Goal: Task Accomplishment & Management: Manage account settings

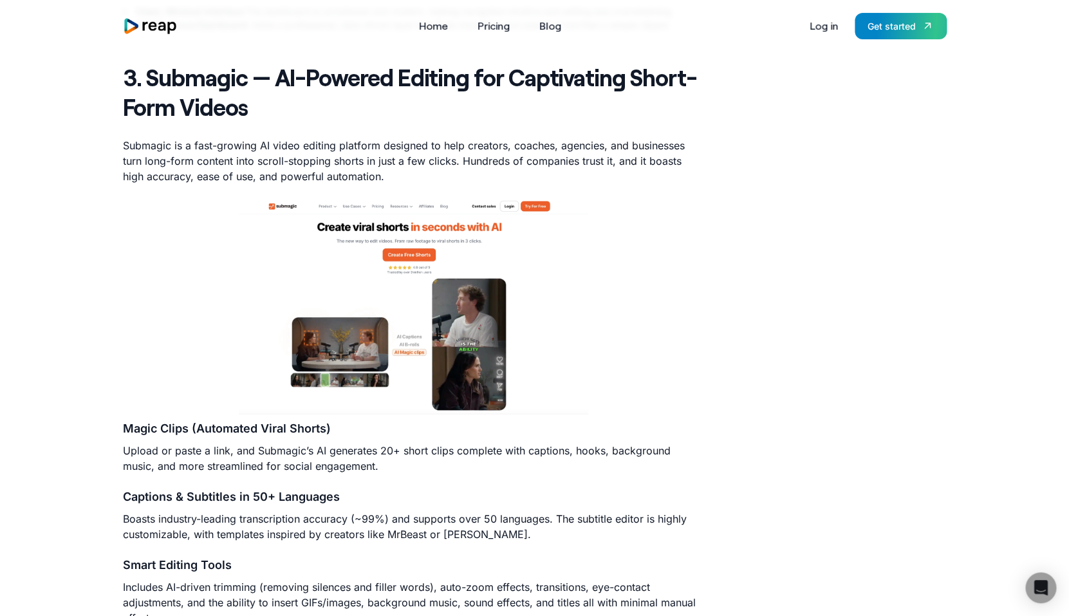
scroll to position [2169, 0]
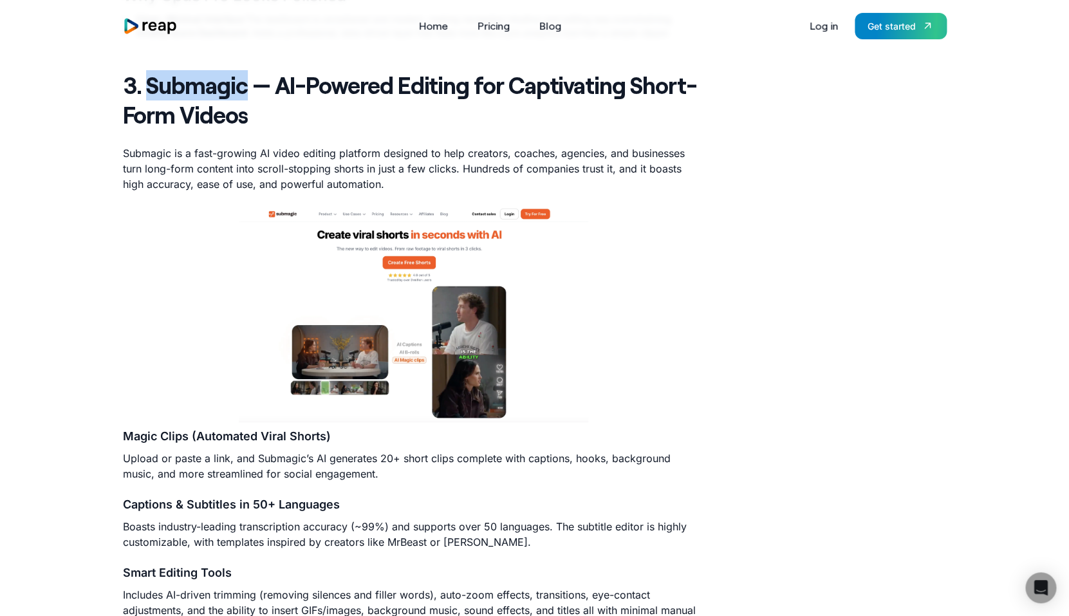
drag, startPoint x: 148, startPoint y: 89, endPoint x: 246, endPoint y: 81, distance: 98.8
click at [246, 81] on strong "3. Submagic — AI-Powered Editing for Captivating Short-Form Videos" at bounding box center [410, 100] width 574 height 58
copy strong "Submagic"
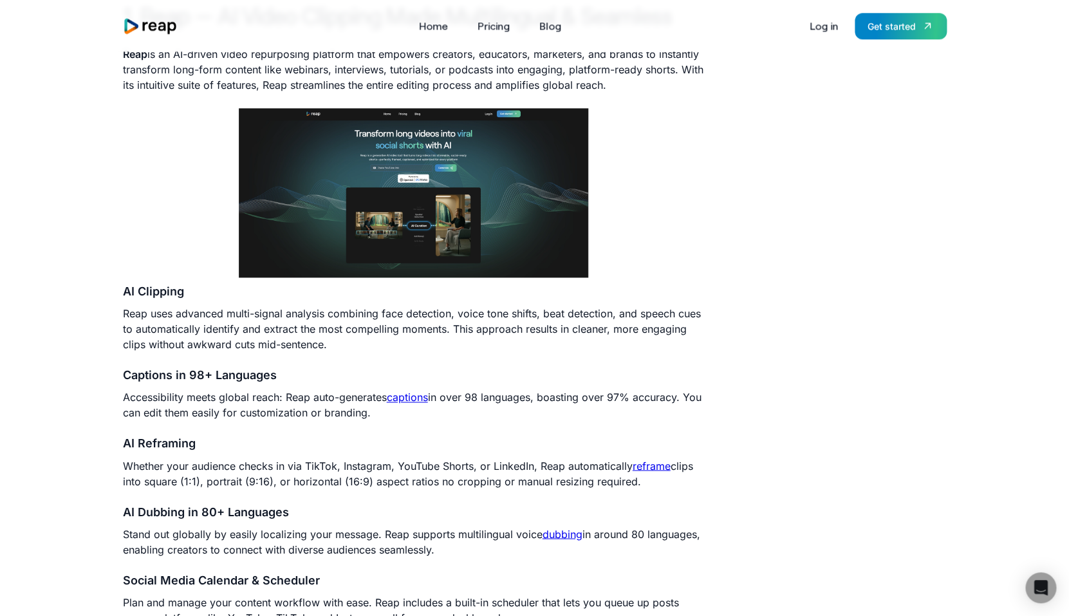
scroll to position [589, 0]
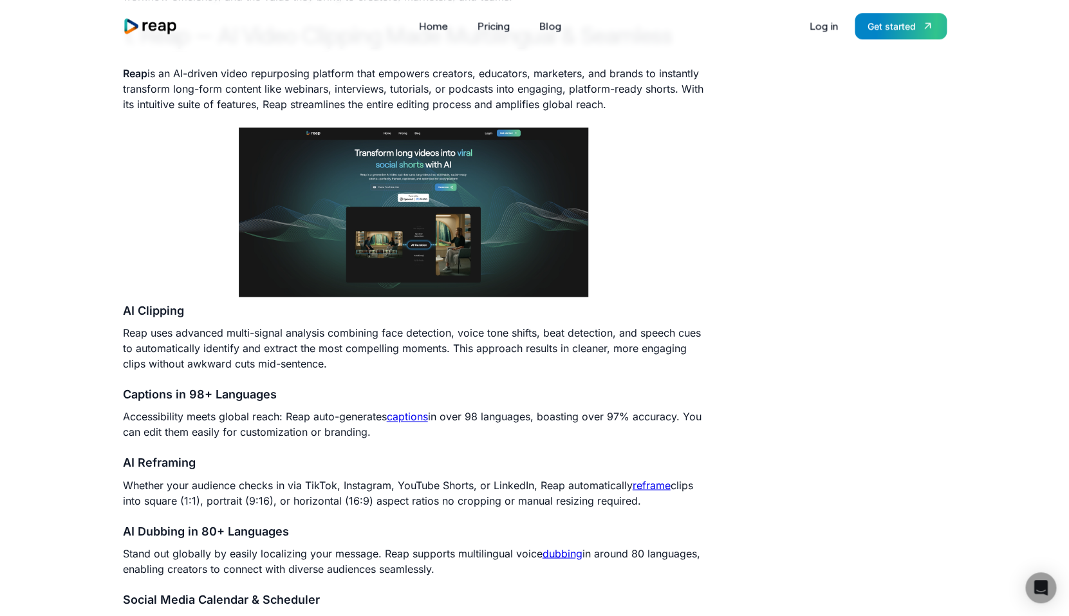
click at [454, 210] on img at bounding box center [413, 211] width 349 height 169
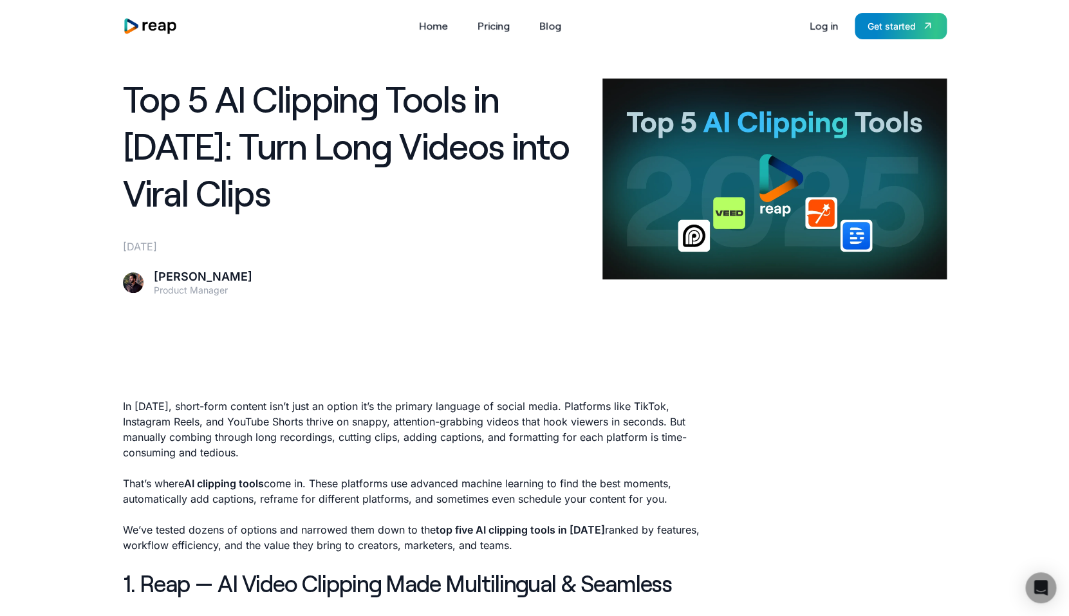
scroll to position [37, 0]
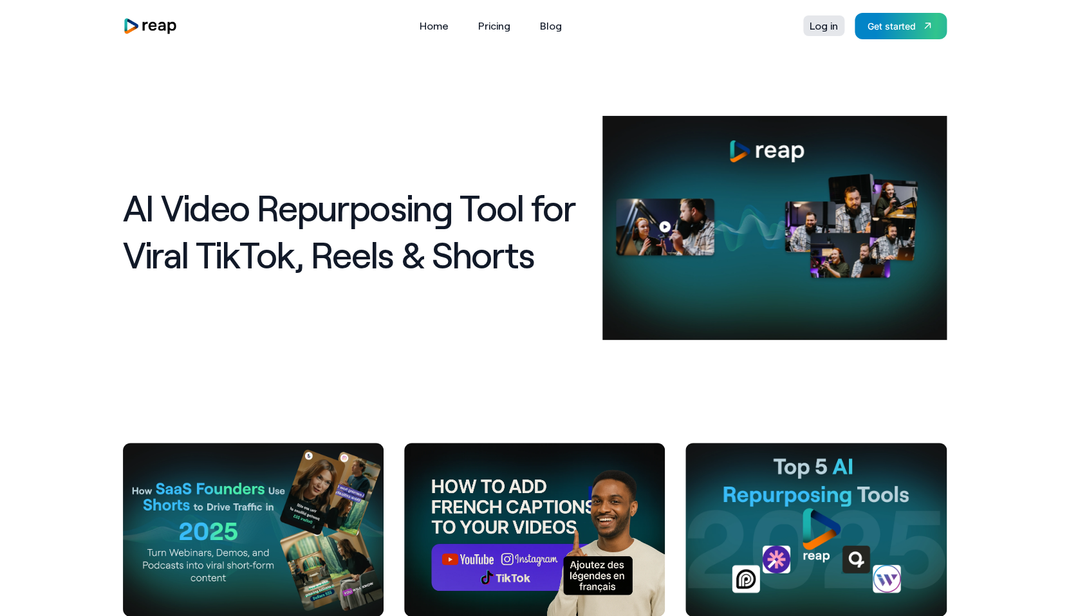
click at [814, 26] on link "Log in" at bounding box center [823, 25] width 41 height 21
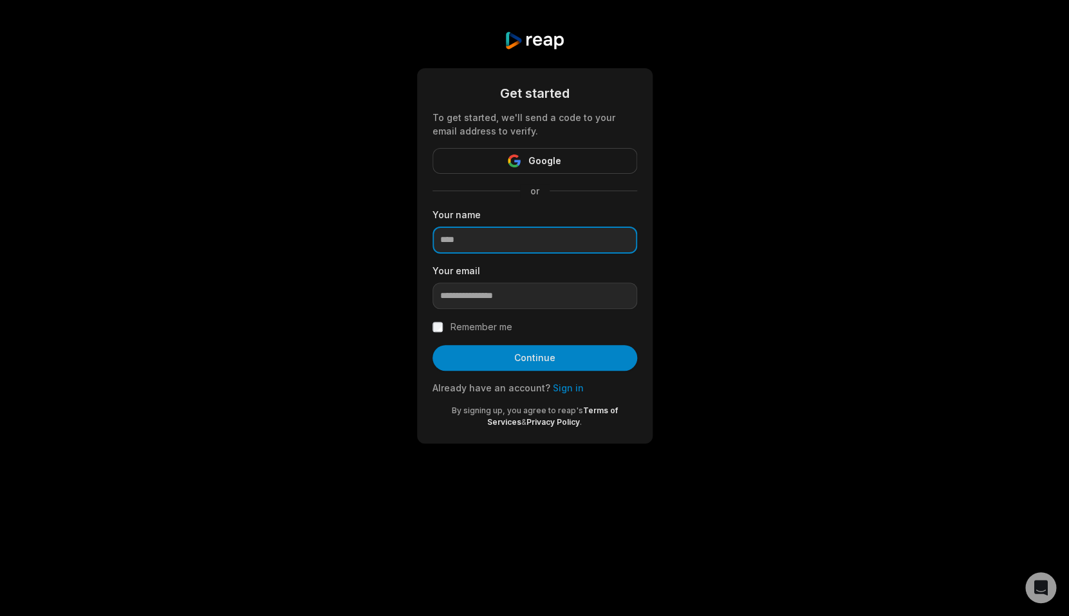
click at [523, 249] on input at bounding box center [534, 240] width 205 height 27
drag, startPoint x: 449, startPoint y: 241, endPoint x: 425, endPoint y: 241, distance: 23.8
click at [432, 241] on input "*******" at bounding box center [534, 240] width 205 height 27
type input "*******"
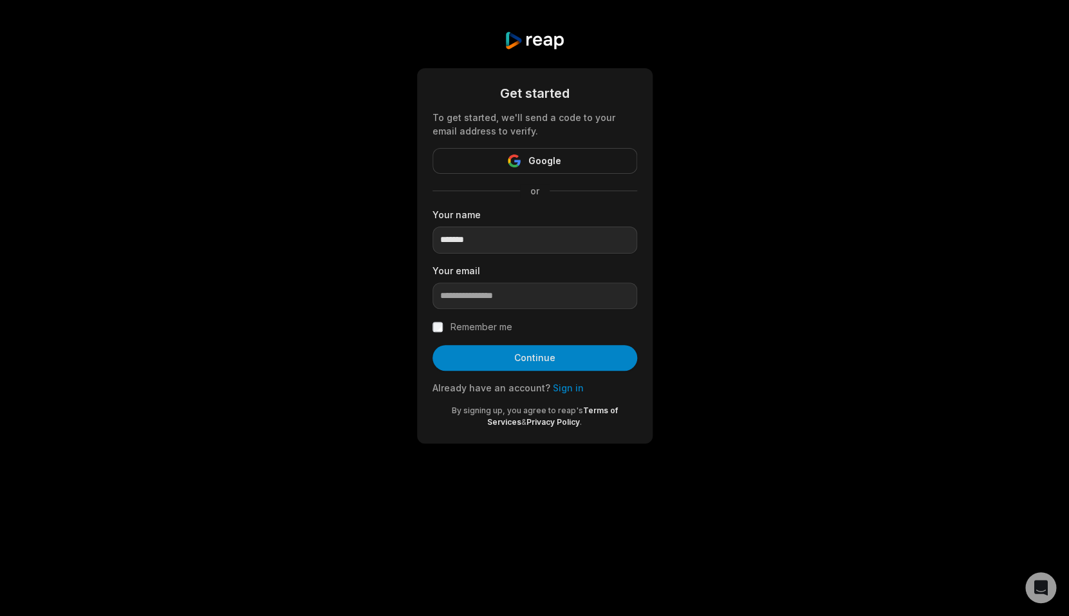
click at [394, 313] on div "Get started To get started, we'll send a code to your email address to verify. …" at bounding box center [534, 237] width 1069 height 474
click at [461, 293] on input "email" at bounding box center [534, 296] width 205 height 27
click at [461, 299] on input "email" at bounding box center [534, 296] width 205 height 27
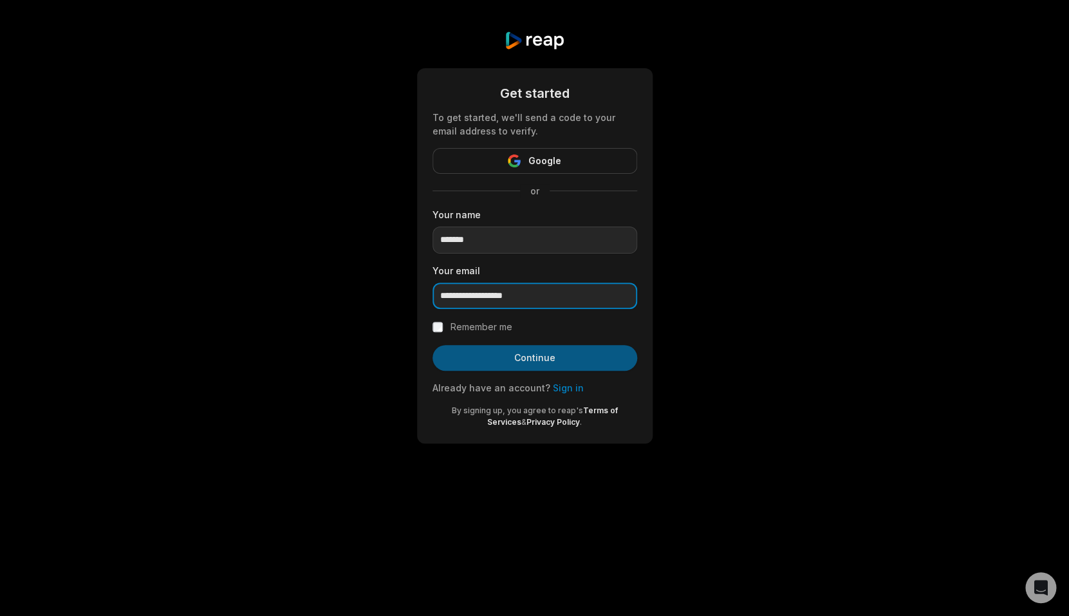
type input "**********"
click at [454, 357] on button "Continue" at bounding box center [534, 358] width 205 height 26
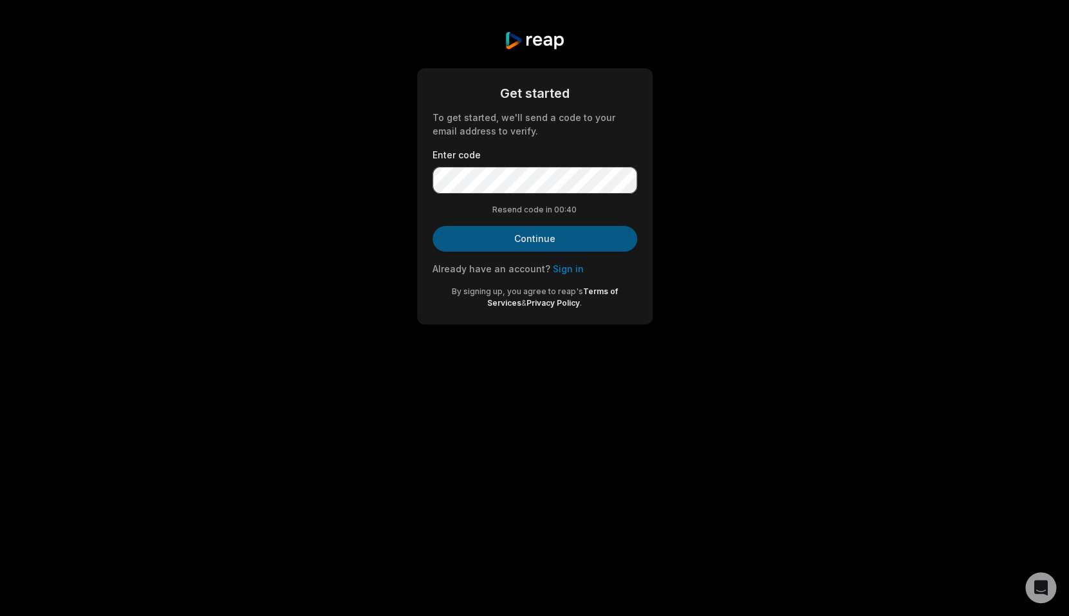
click at [497, 228] on button "Continue" at bounding box center [534, 239] width 205 height 26
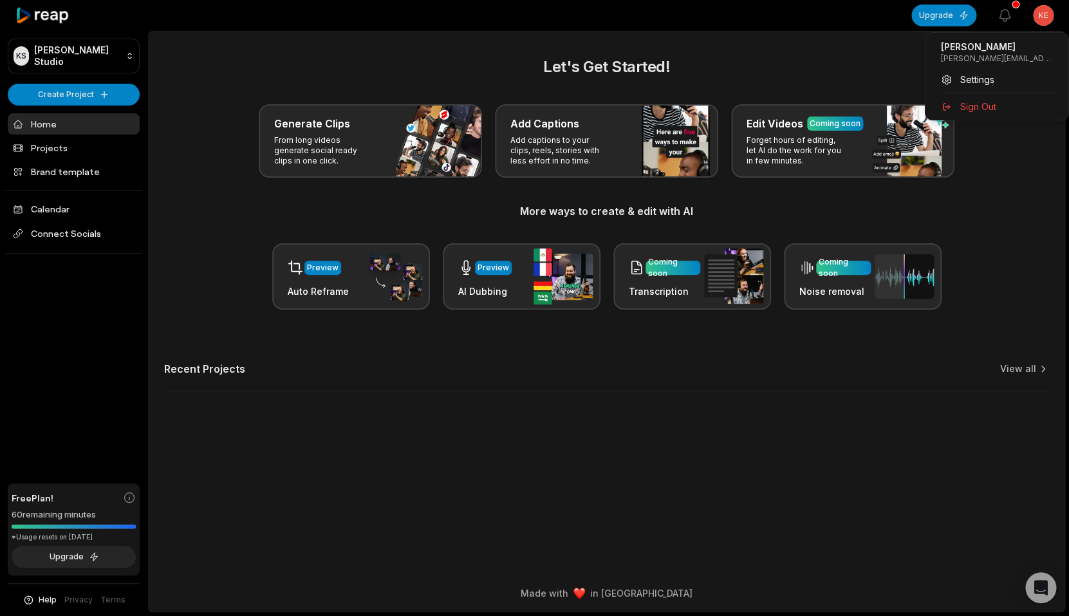
click at [1035, 15] on html "KS Kendall's Studio Create Project Home Projects Brand template Calendar Connec…" at bounding box center [534, 308] width 1069 height 616
click at [997, 79] on div "Settings" at bounding box center [997, 79] width 133 height 21
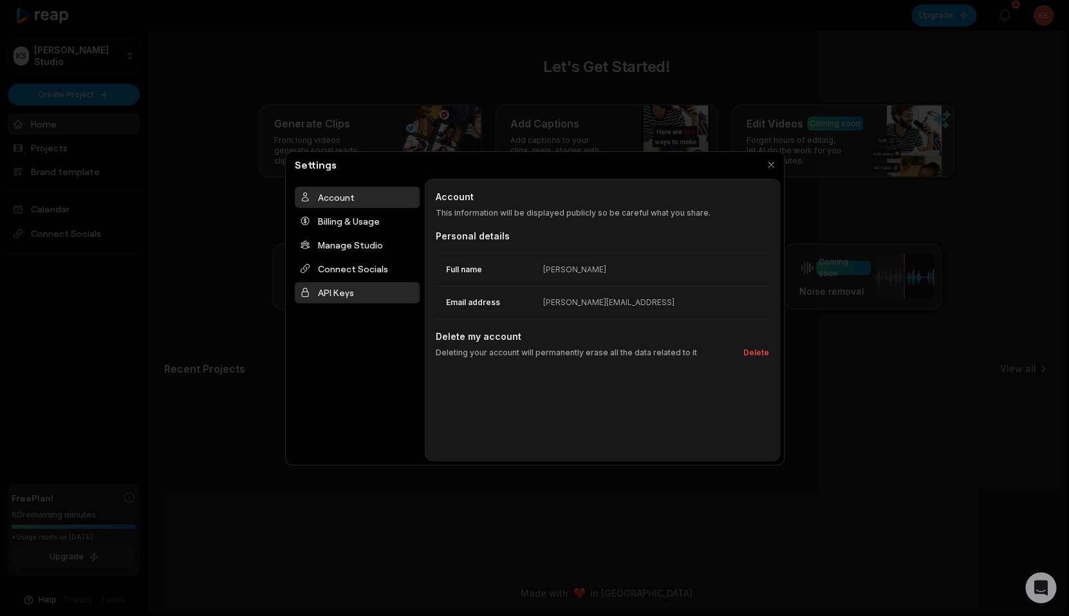
click at [346, 294] on div "API Keys" at bounding box center [357, 292] width 125 height 21
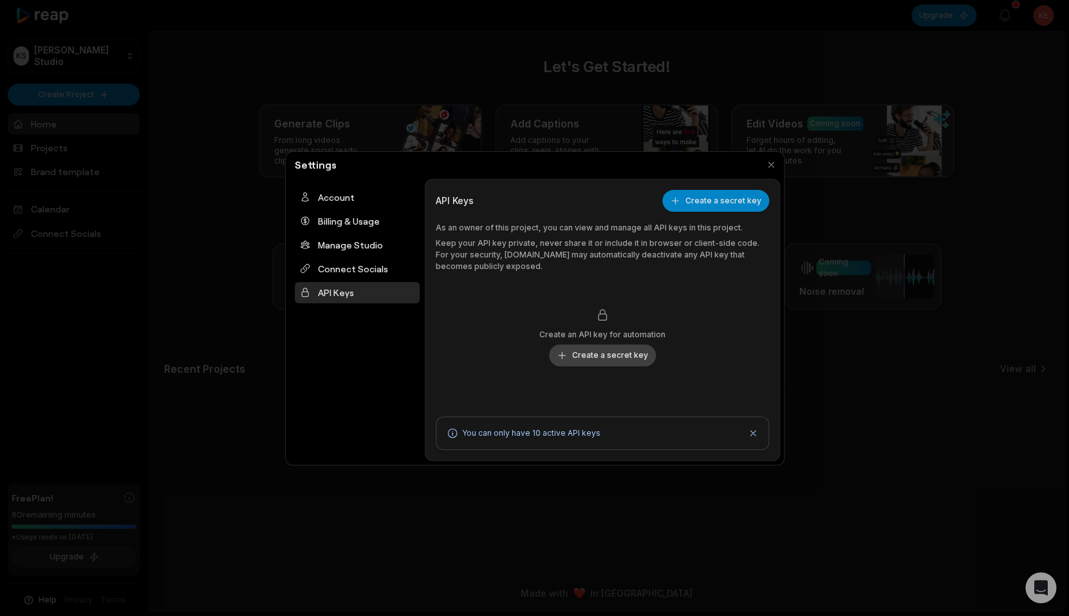
click at [573, 353] on button "Create a secret key" at bounding box center [602, 355] width 107 height 22
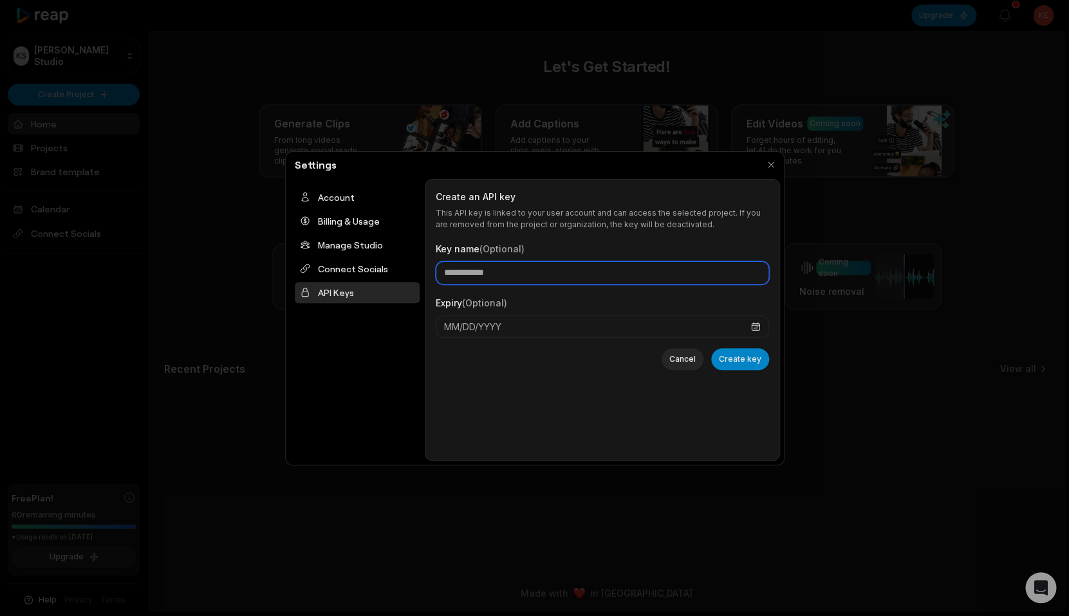
click at [533, 266] on input "Key name (Optional)" at bounding box center [602, 272] width 333 height 23
type input "*"
type input "*****"
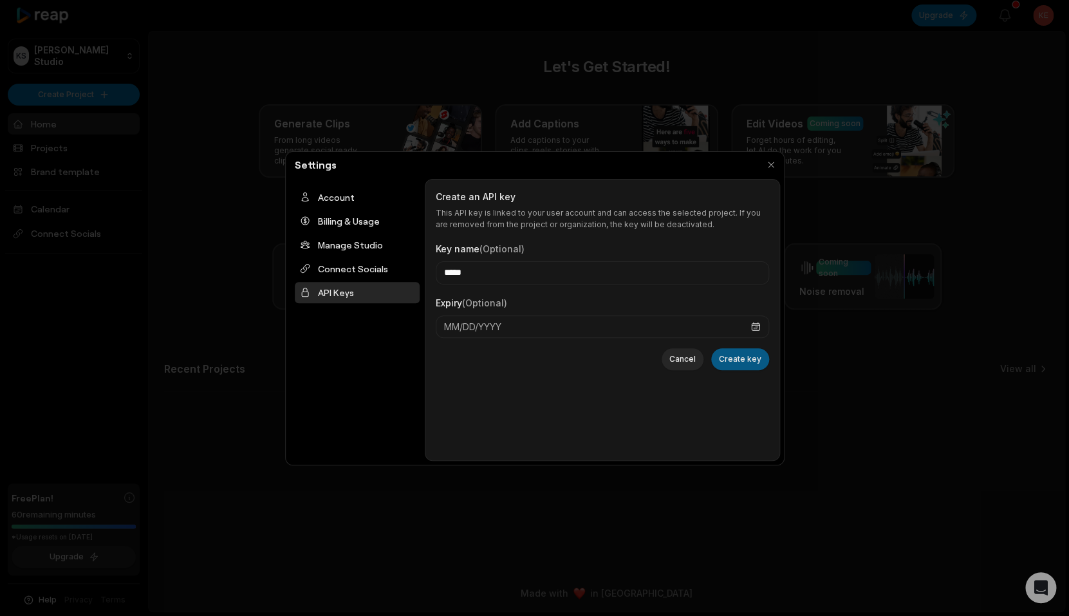
click at [734, 358] on button "Create key" at bounding box center [740, 359] width 58 height 22
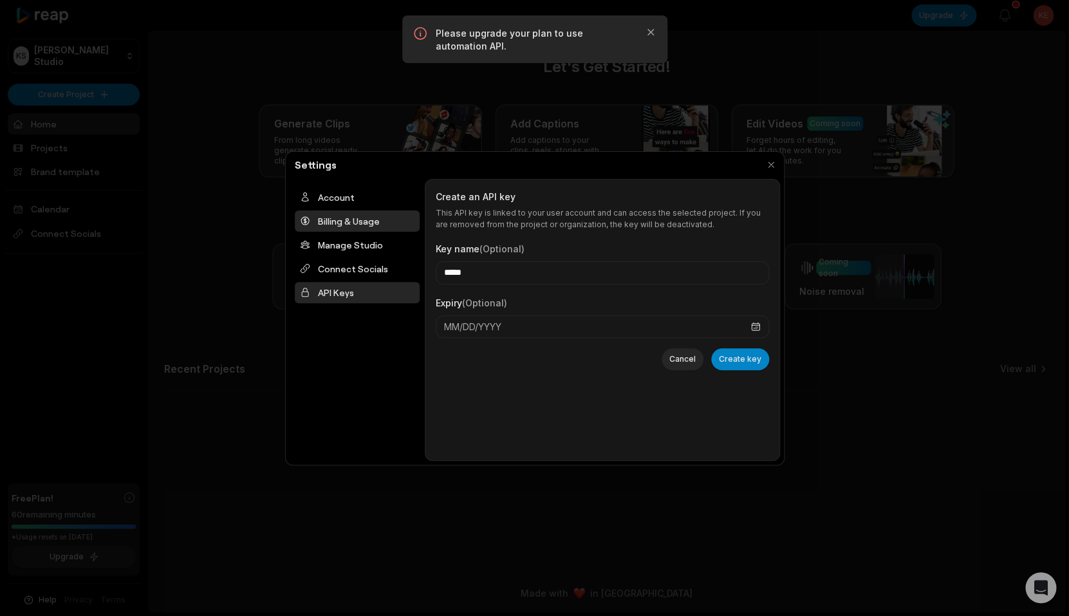
click at [346, 218] on div "Billing & Usage" at bounding box center [357, 220] width 125 height 21
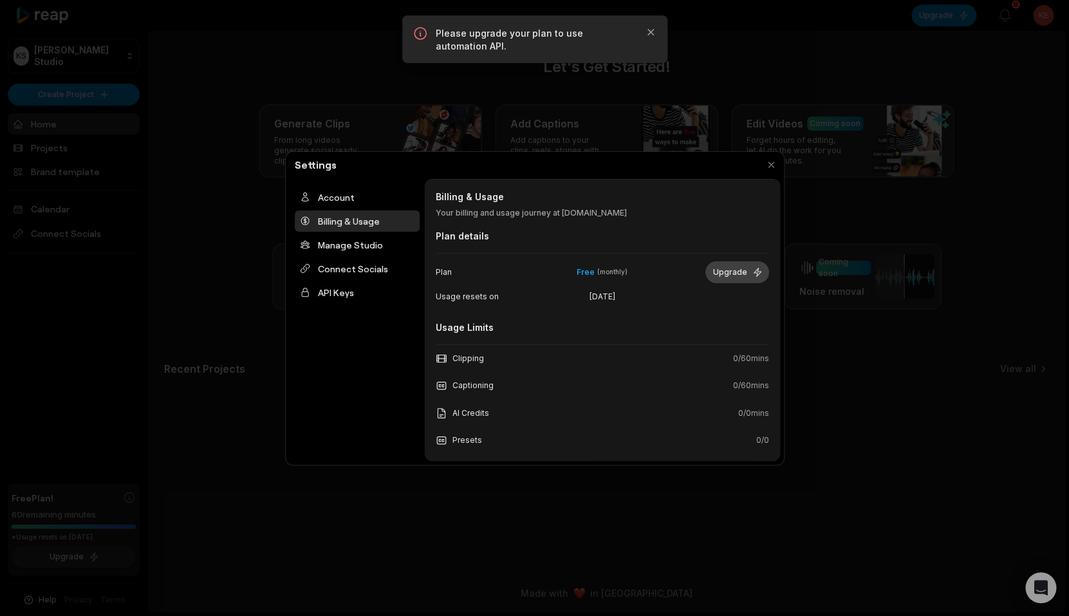
click at [745, 280] on button "Upgrade" at bounding box center [737, 272] width 64 height 22
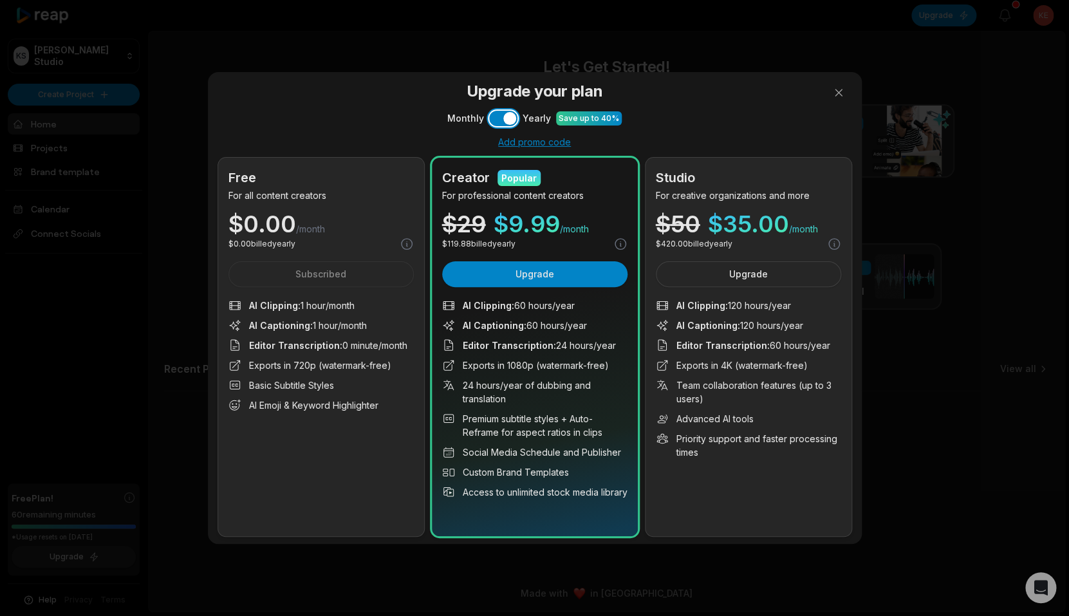
click at [497, 122] on button "Use setting" at bounding box center [503, 118] width 28 height 15
click at [841, 102] on button at bounding box center [839, 93] width 26 height 26
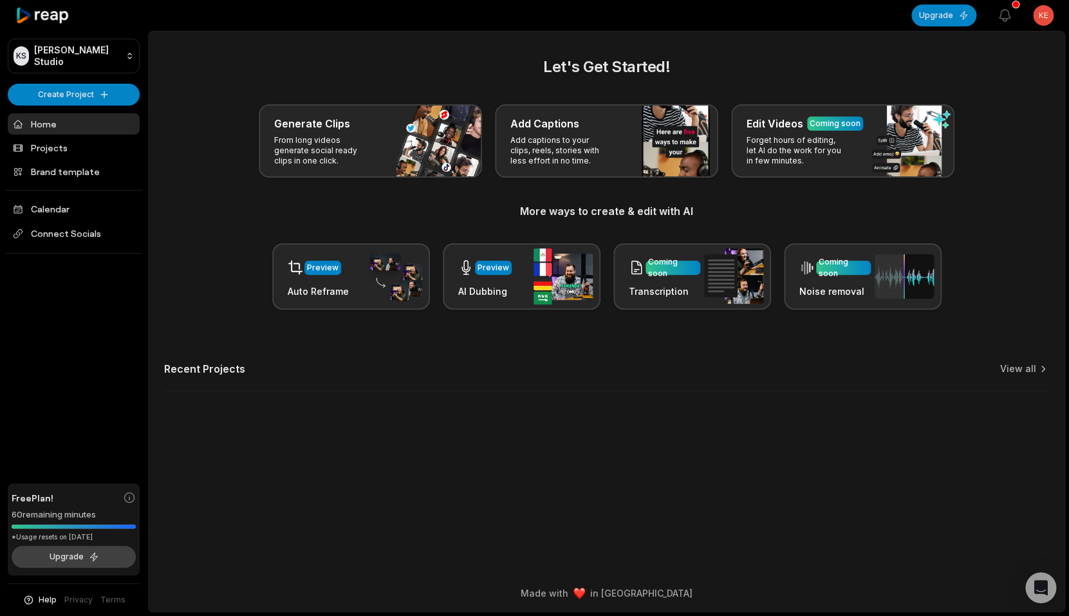
click at [113, 557] on button "Upgrade" at bounding box center [74, 557] width 124 height 22
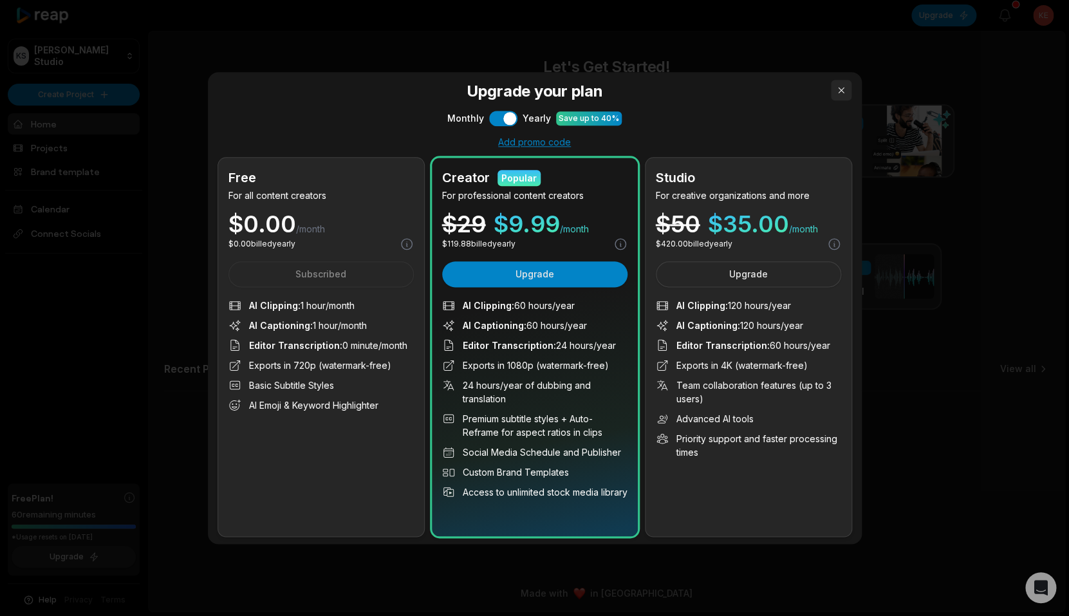
click at [836, 92] on button "button" at bounding box center [841, 90] width 21 height 21
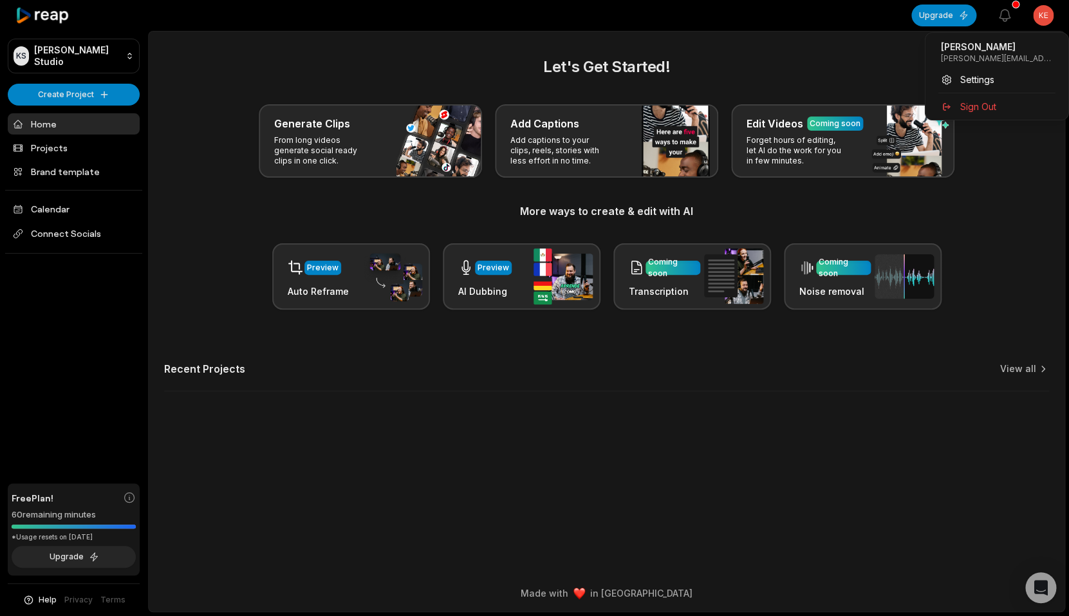
click at [1044, 15] on html "KS Kendall's Studio Create Project Home Projects Brand template Calendar Connec…" at bounding box center [534, 308] width 1069 height 616
click at [994, 78] on span "Settings" at bounding box center [977, 80] width 34 height 14
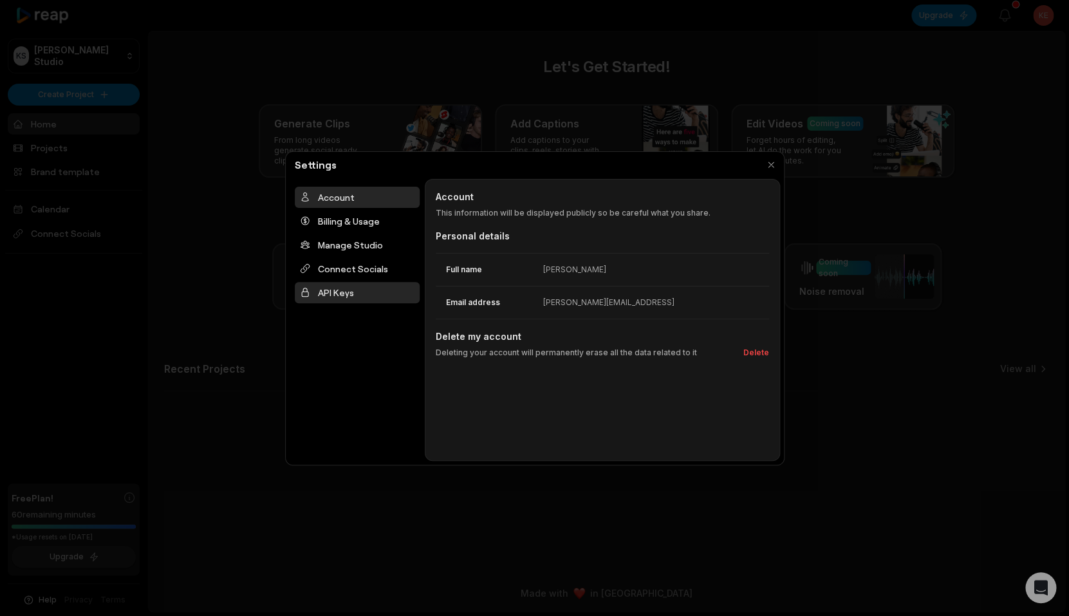
click at [357, 283] on div "API Keys" at bounding box center [357, 292] width 125 height 21
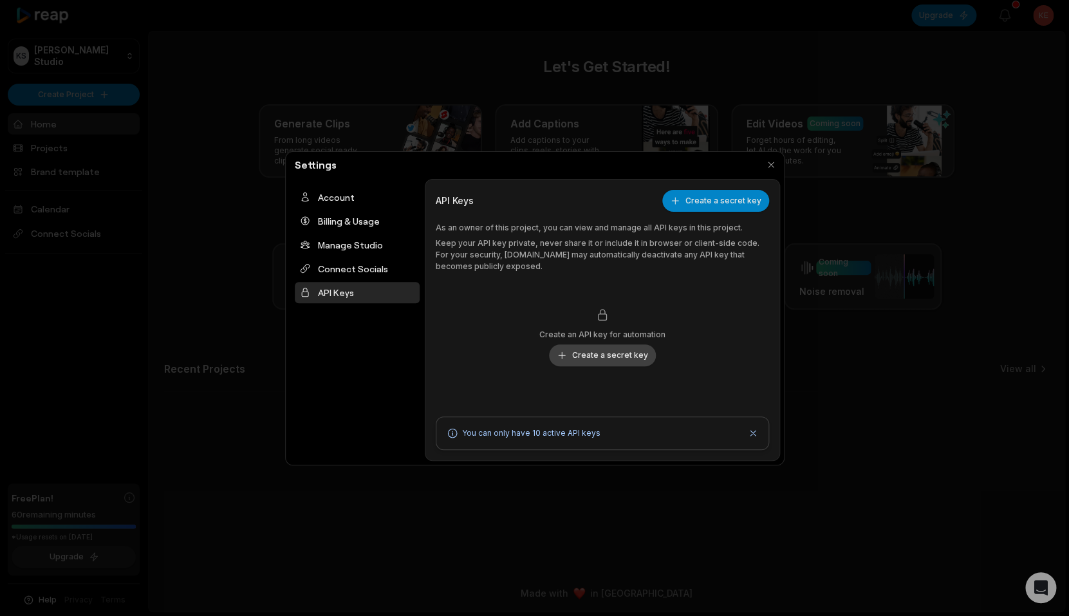
click at [595, 357] on button "Create a secret key" at bounding box center [602, 355] width 107 height 22
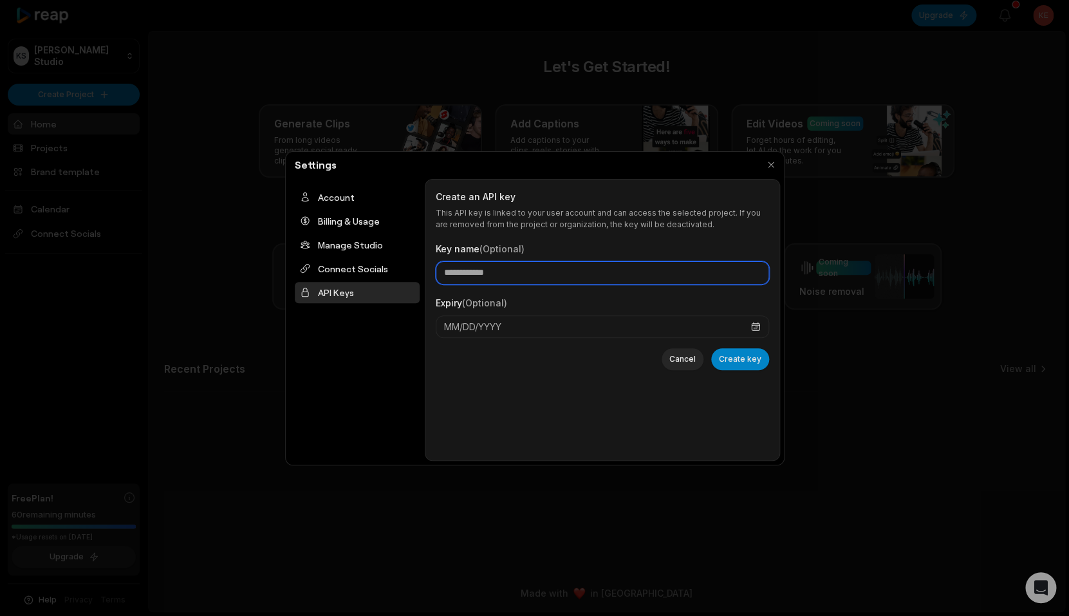
click at [557, 263] on input "Key name (Optional)" at bounding box center [602, 272] width 333 height 23
type input "*****"
click at [523, 385] on div "Create an API key This API key is linked to your user account and can access th…" at bounding box center [602, 320] width 333 height 260
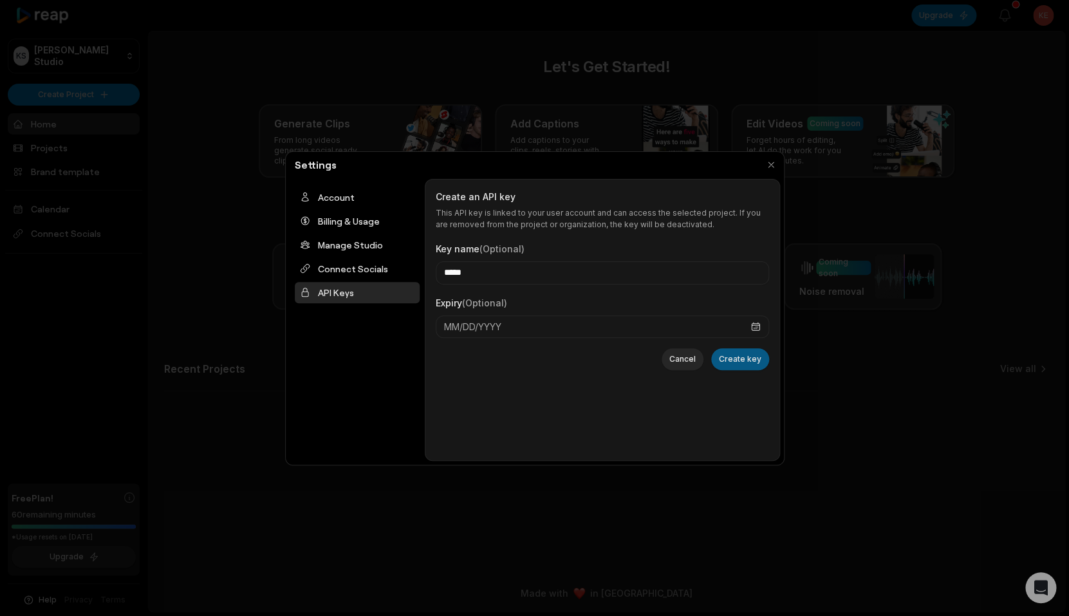
click at [733, 361] on button "Create key" at bounding box center [740, 359] width 58 height 22
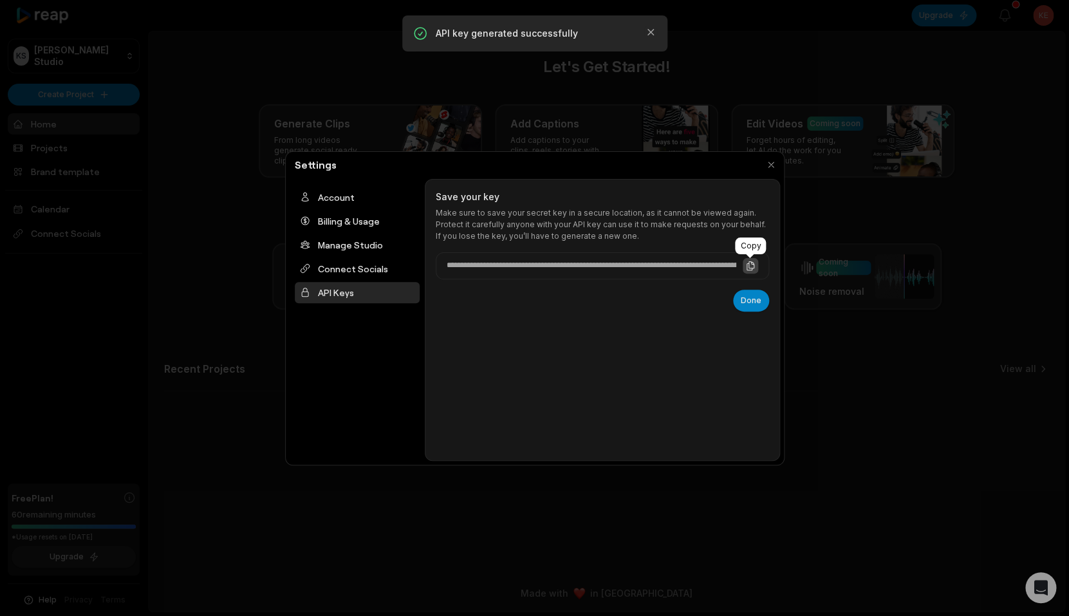
click at [746, 267] on icon at bounding box center [749, 265] width 7 height 8
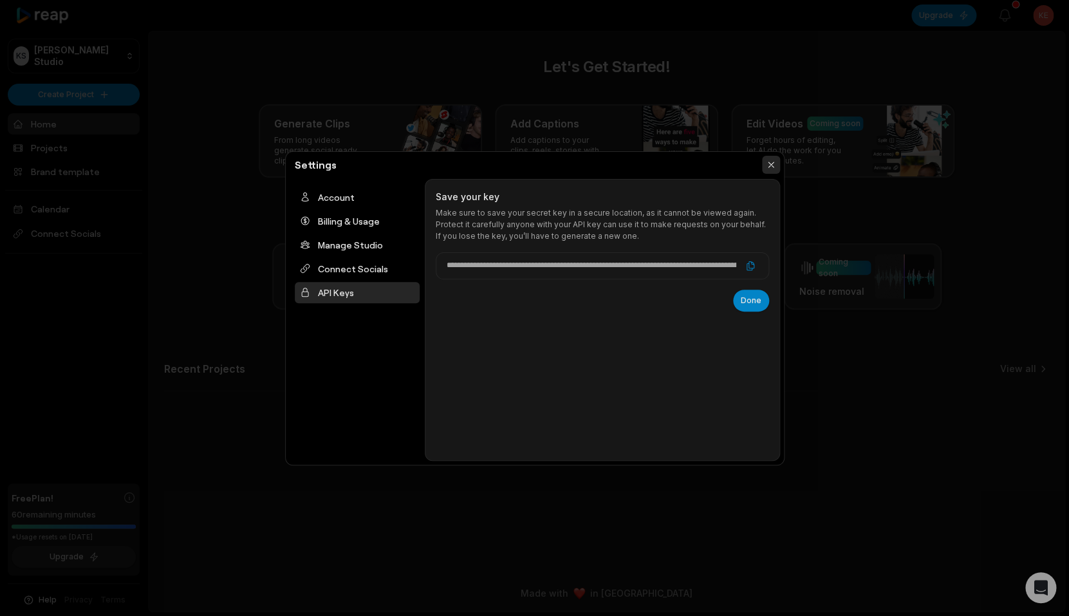
click at [770, 165] on button "button" at bounding box center [771, 165] width 18 height 18
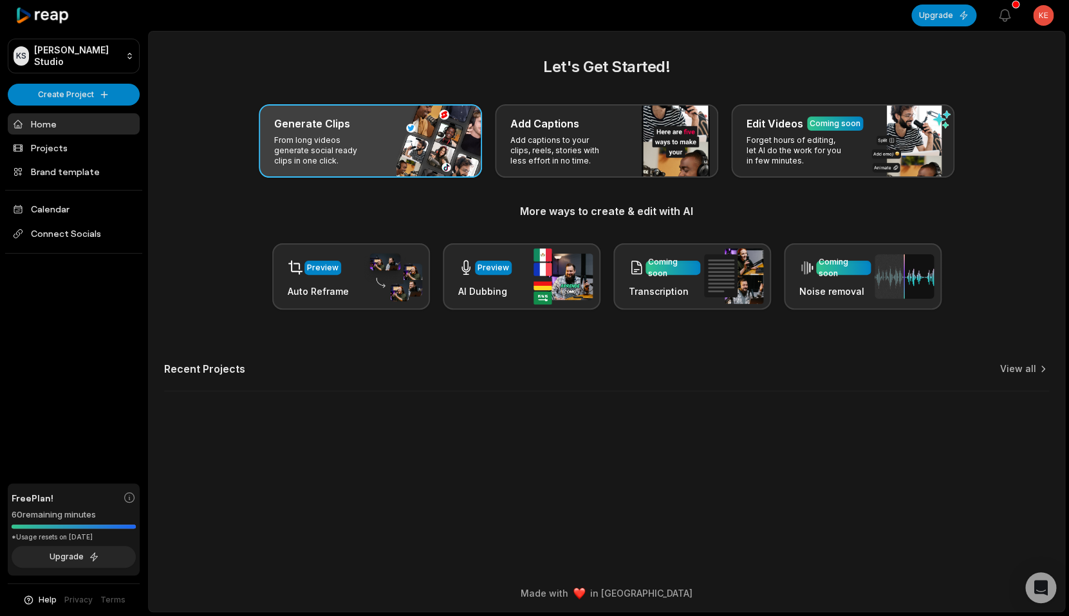
click at [382, 153] on div "Generate Clips From long videos generate social ready clips in one click." at bounding box center [370, 140] width 223 height 73
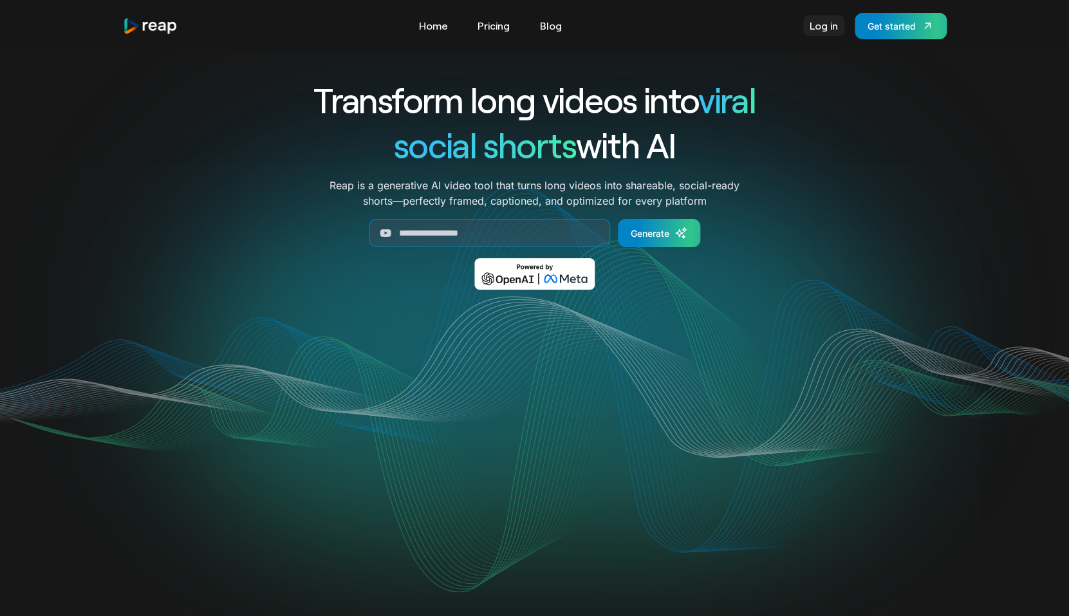
click at [820, 17] on link "Log in" at bounding box center [823, 25] width 41 height 21
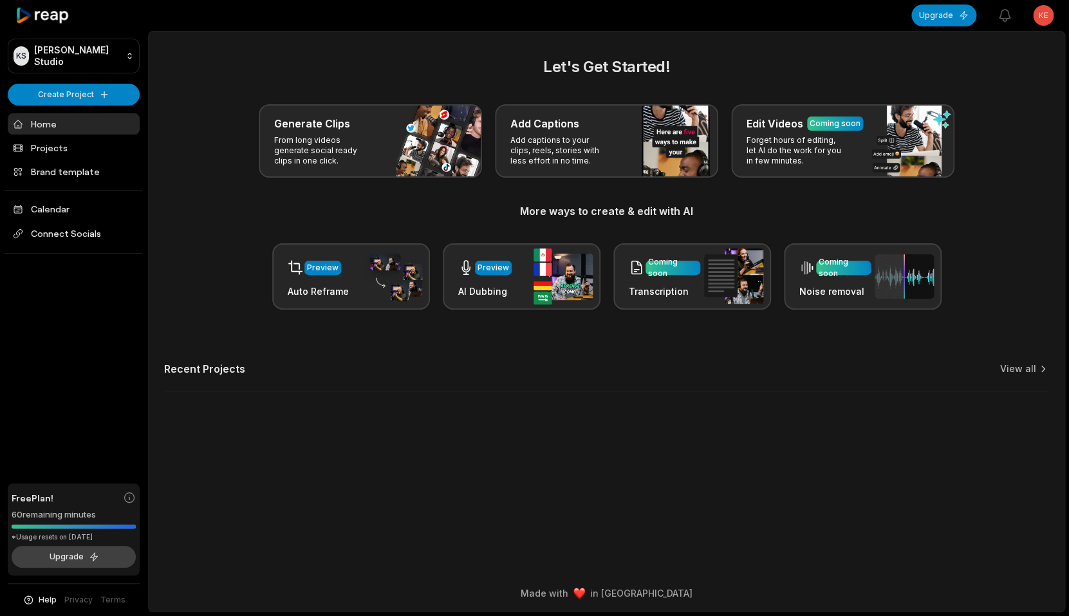
click at [95, 557] on button "Upgrade" at bounding box center [74, 557] width 124 height 22
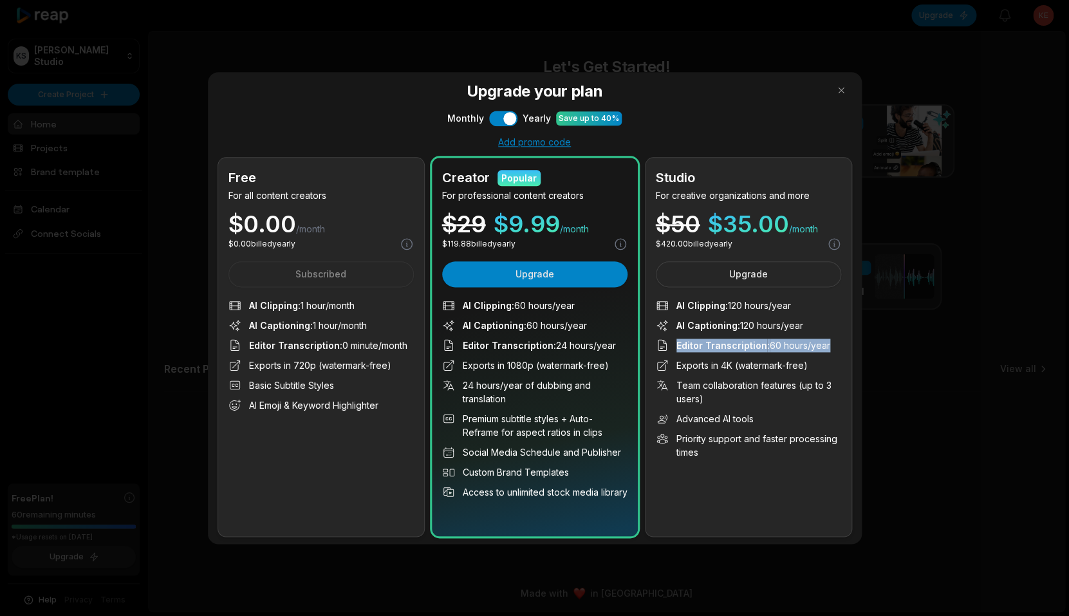
click at [505, 126] on div "Upgrade your plan Monthly Use setting Yearly Save up to 40% Add promo code Free…" at bounding box center [535, 308] width 654 height 472
click at [498, 118] on button "Use setting" at bounding box center [503, 118] width 28 height 15
click at [422, 134] on div "Upgrade your plan Monthly Use setting Yearly Save up to 40% Add promo code Free…" at bounding box center [535, 308] width 654 height 472
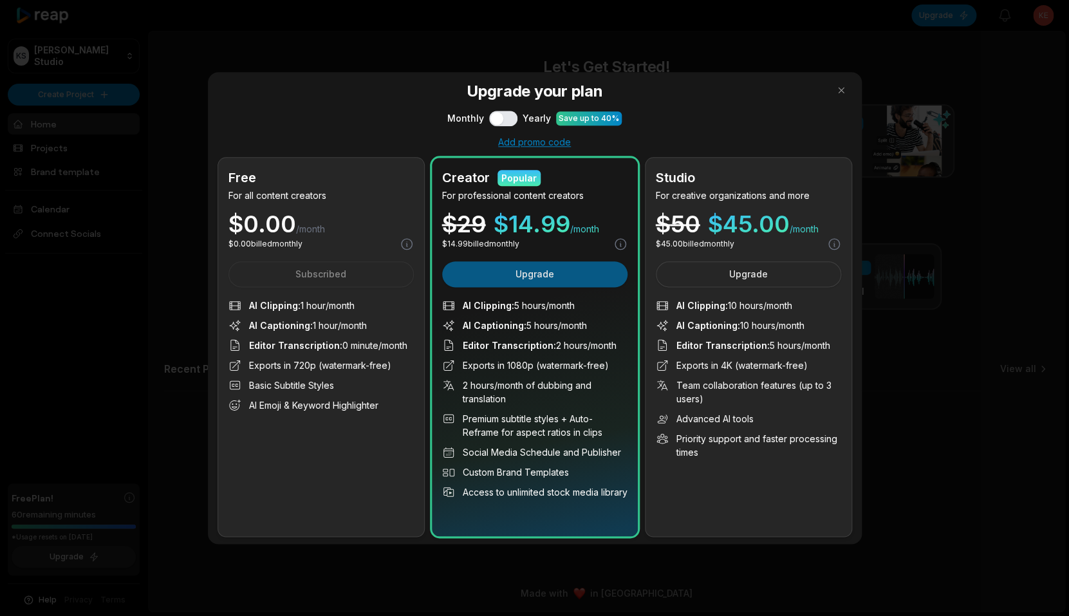
click at [510, 277] on button "Upgrade" at bounding box center [534, 274] width 185 height 26
